Goal: Task Accomplishment & Management: Use online tool/utility

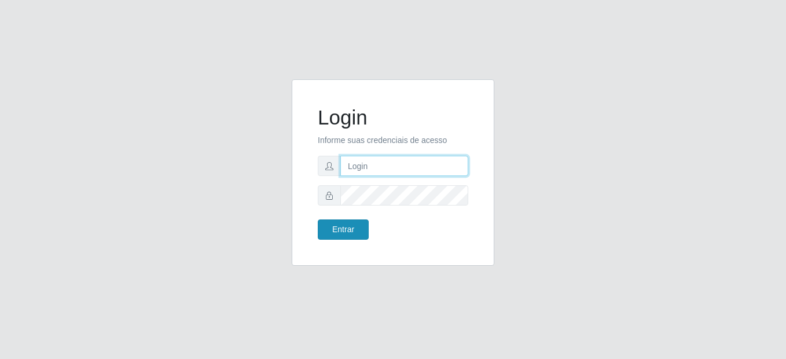
type input "mariabemais@B8"
click at [354, 234] on button "Entrar" at bounding box center [343, 229] width 51 height 20
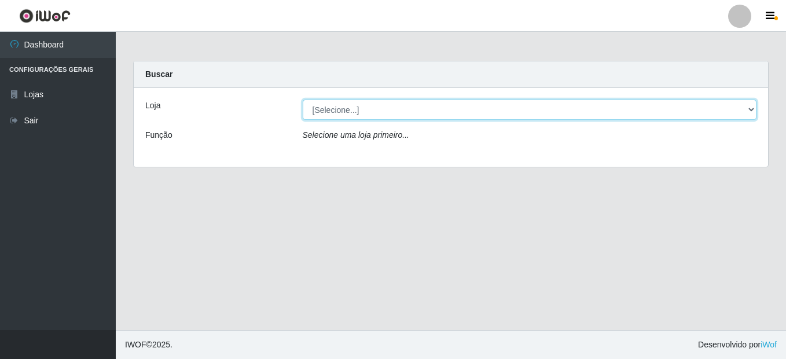
click at [750, 109] on select "[Selecione...] Bemais Supermercados - B8 Valentina" at bounding box center [530, 110] width 454 height 20
select select "413"
click at [303, 100] on select "[Selecione...] Bemais Supermercados - B8 Valentina" at bounding box center [530, 110] width 454 height 20
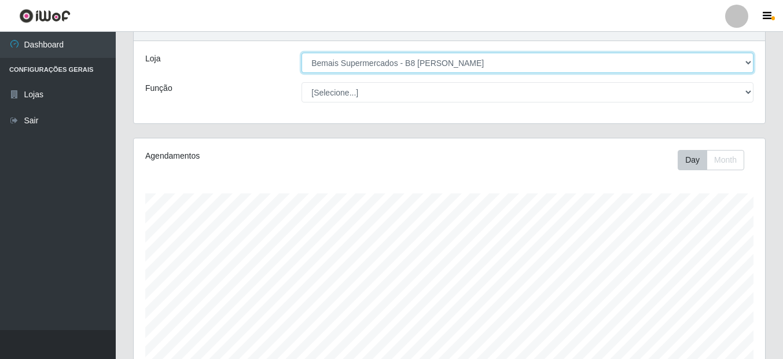
scroll to position [30, 0]
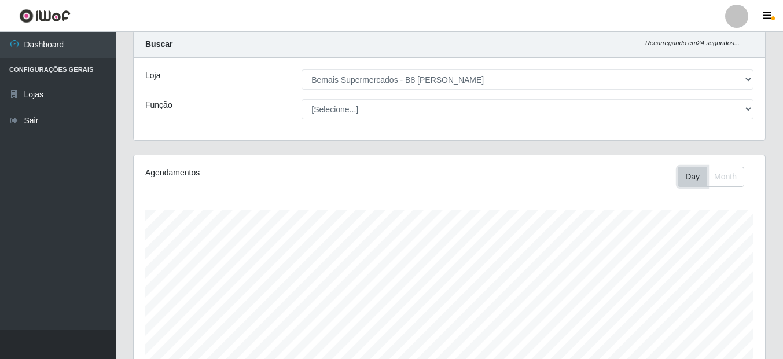
click at [699, 183] on button "Day" at bounding box center [693, 177] width 30 height 20
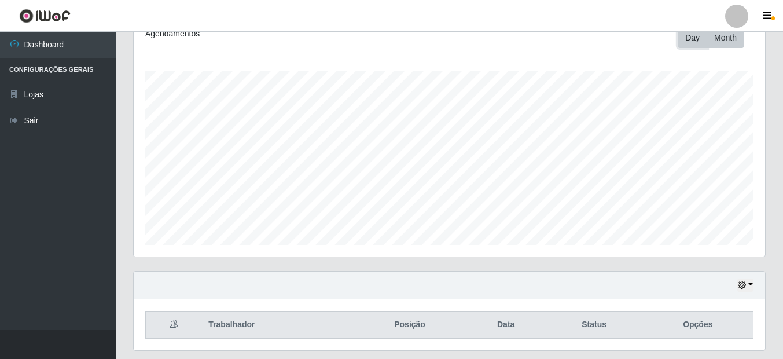
scroll to position [204, 0]
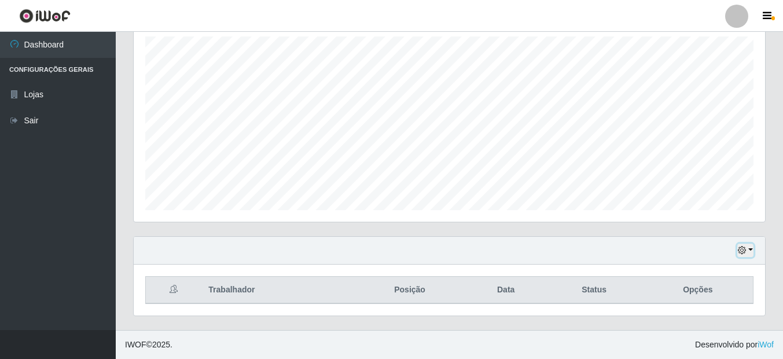
click at [750, 247] on button "button" at bounding box center [746, 250] width 16 height 13
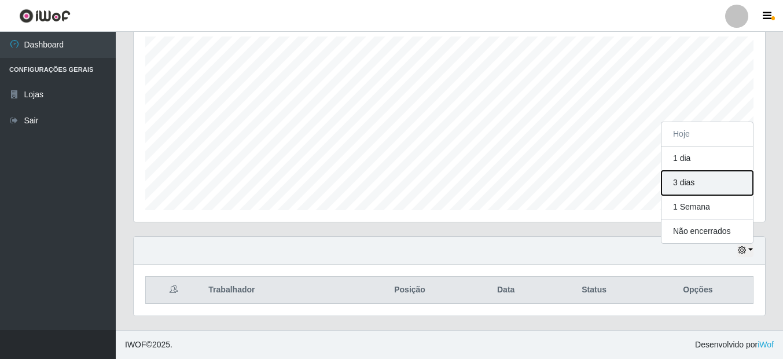
click at [708, 185] on button "3 dias" at bounding box center [707, 183] width 91 height 24
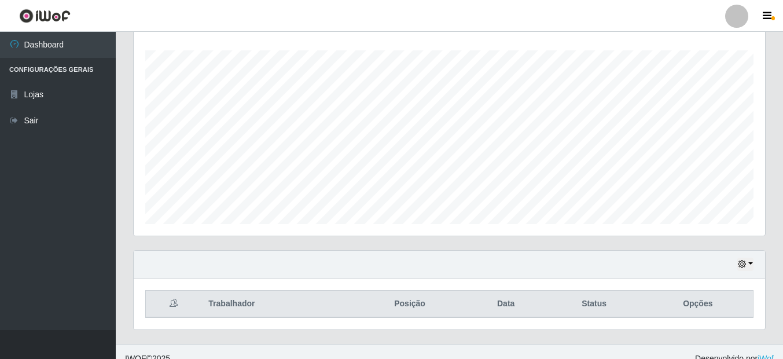
scroll to position [204, 0]
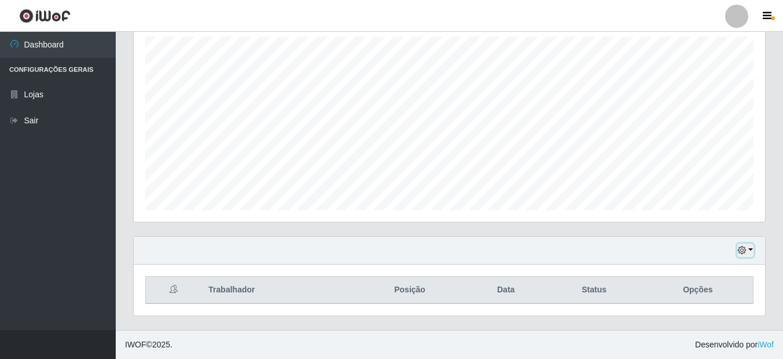
click at [749, 250] on button "button" at bounding box center [746, 250] width 16 height 13
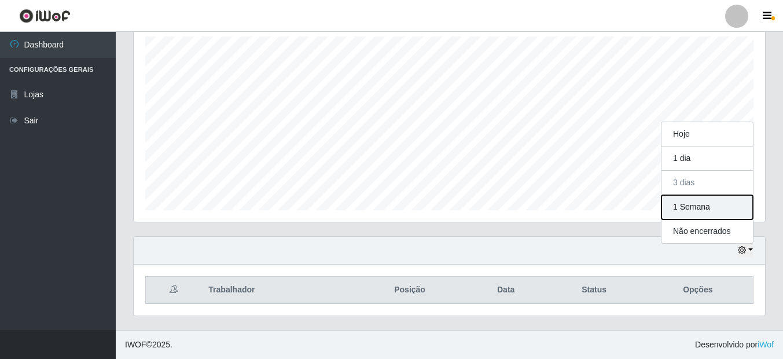
click at [730, 212] on button "1 Semana" at bounding box center [707, 207] width 91 height 24
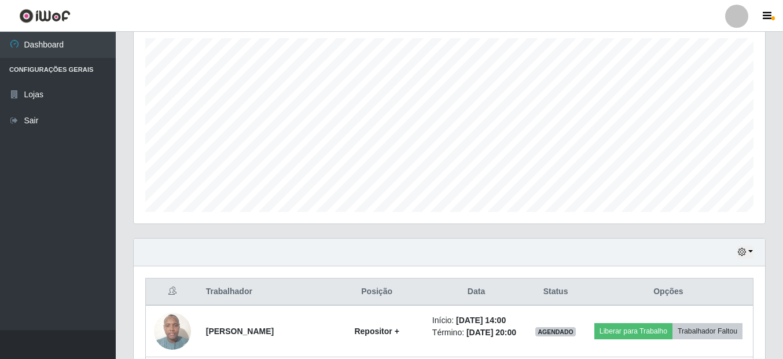
scroll to position [146, 0]
